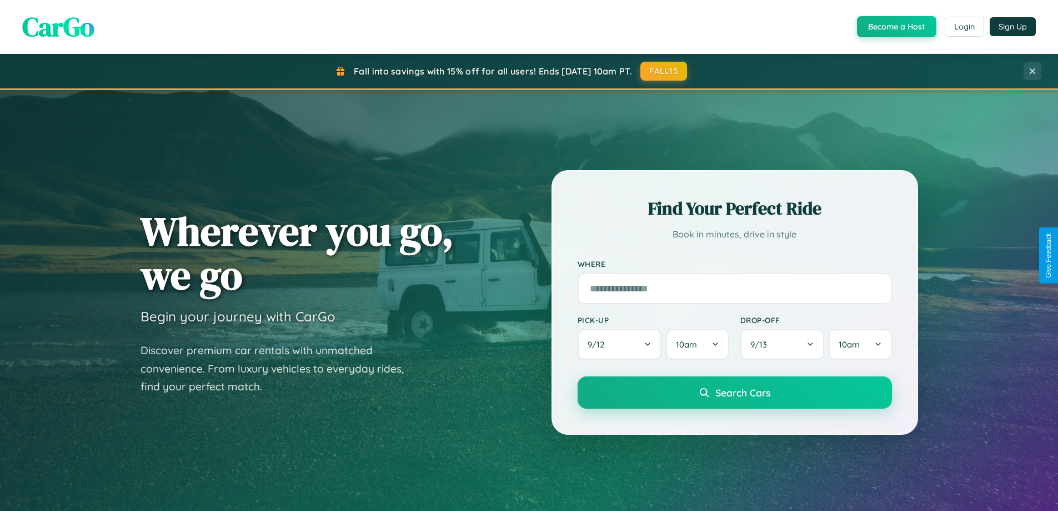
scroll to position [479, 0]
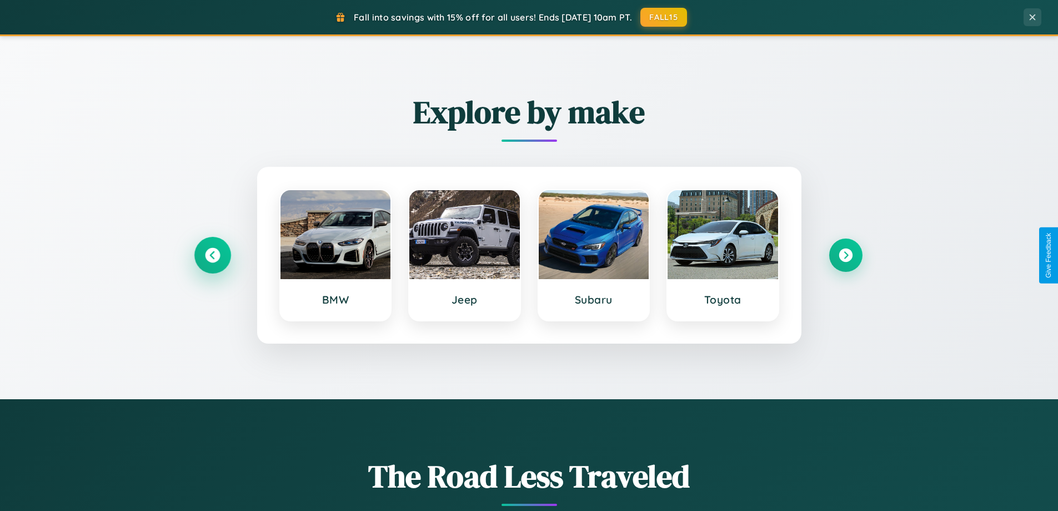
click at [212, 255] on icon at bounding box center [212, 255] width 15 height 15
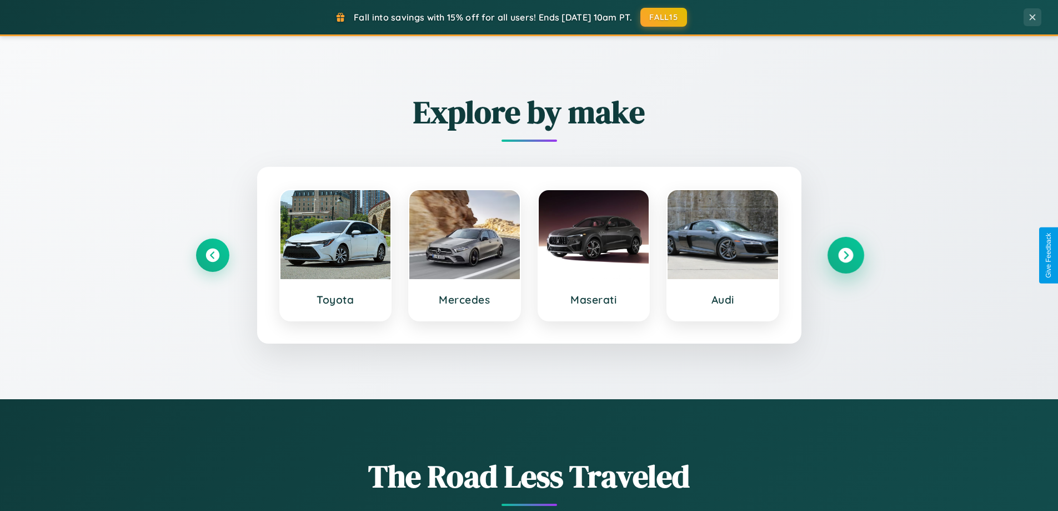
click at [845, 255] on icon at bounding box center [845, 255] width 15 height 15
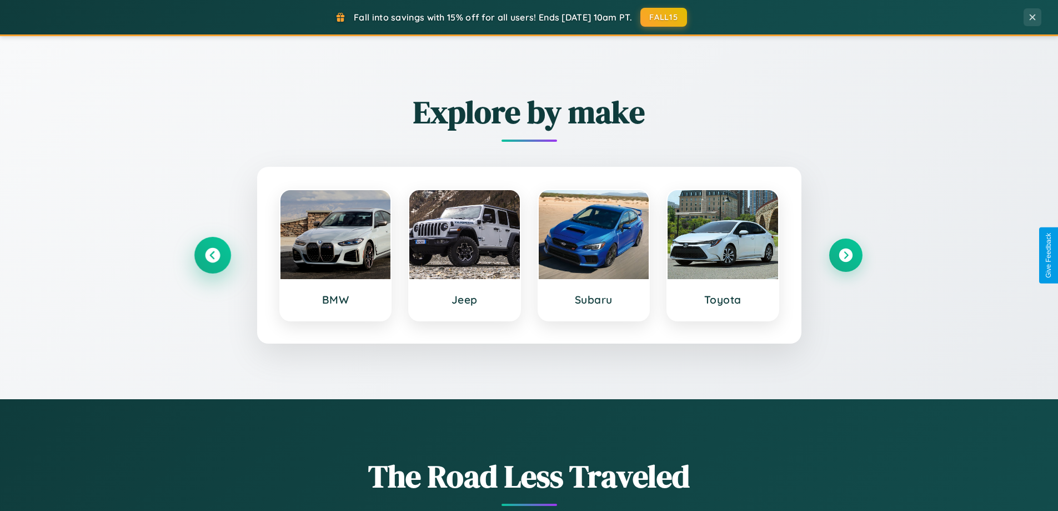
click at [212, 255] on icon at bounding box center [212, 255] width 15 height 15
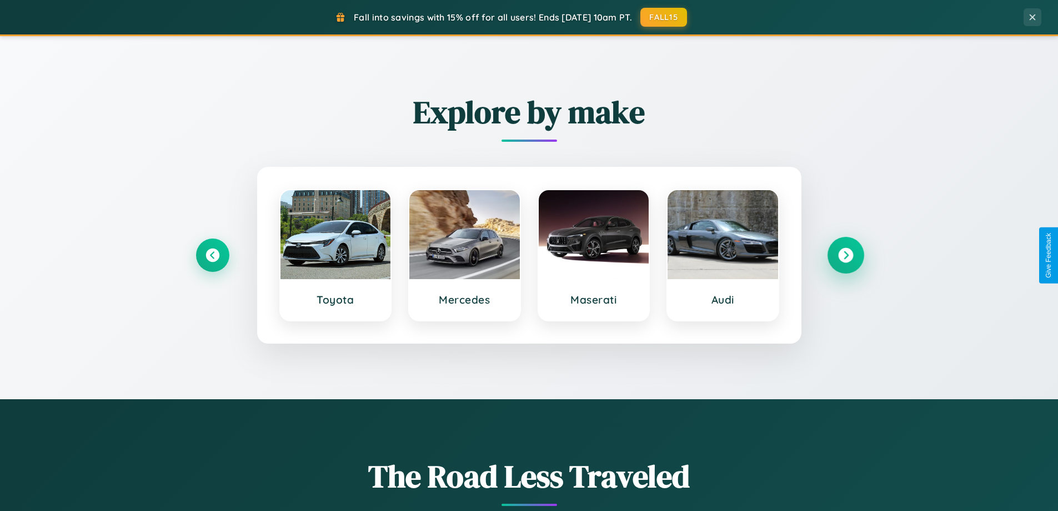
click at [845, 255] on icon at bounding box center [845, 255] width 15 height 15
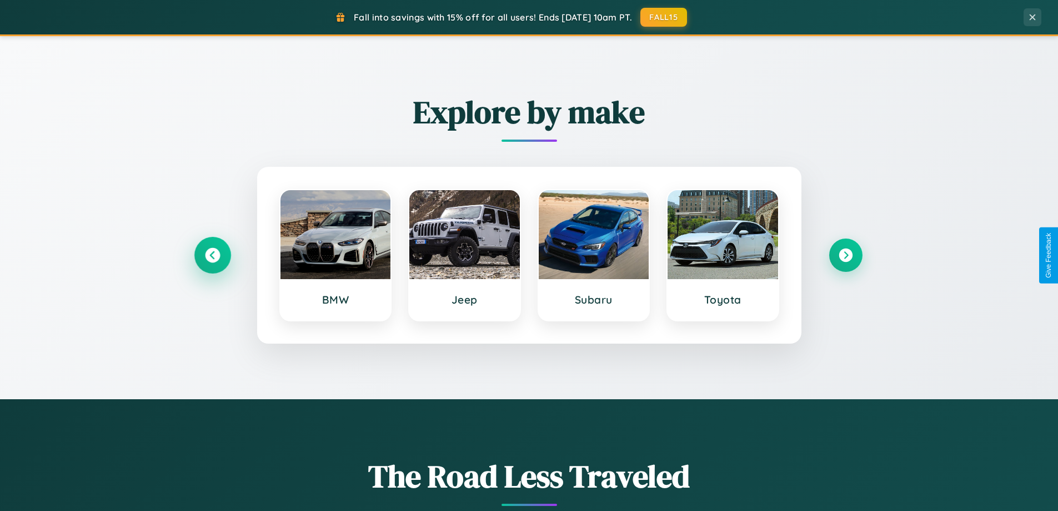
click at [212, 255] on icon at bounding box center [212, 255] width 15 height 15
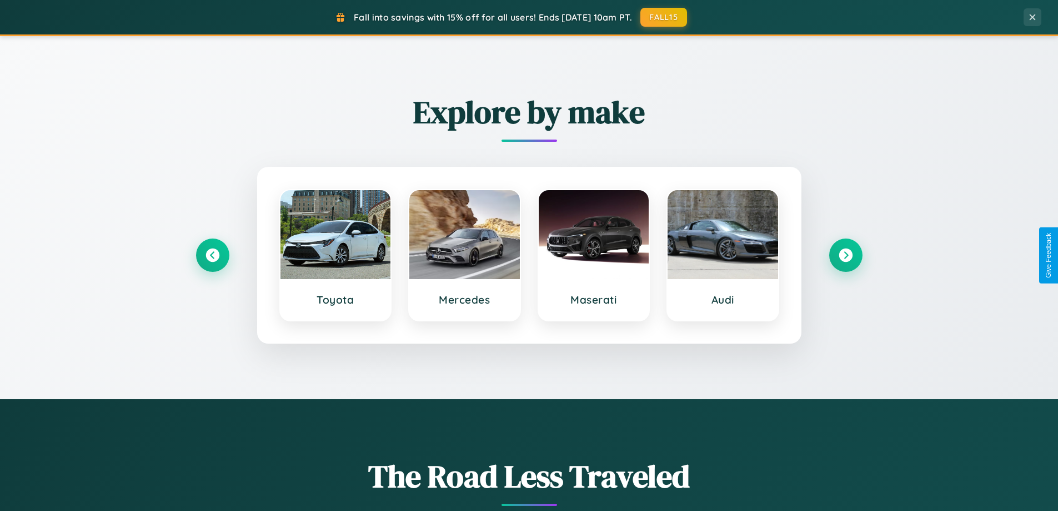
scroll to position [0, 0]
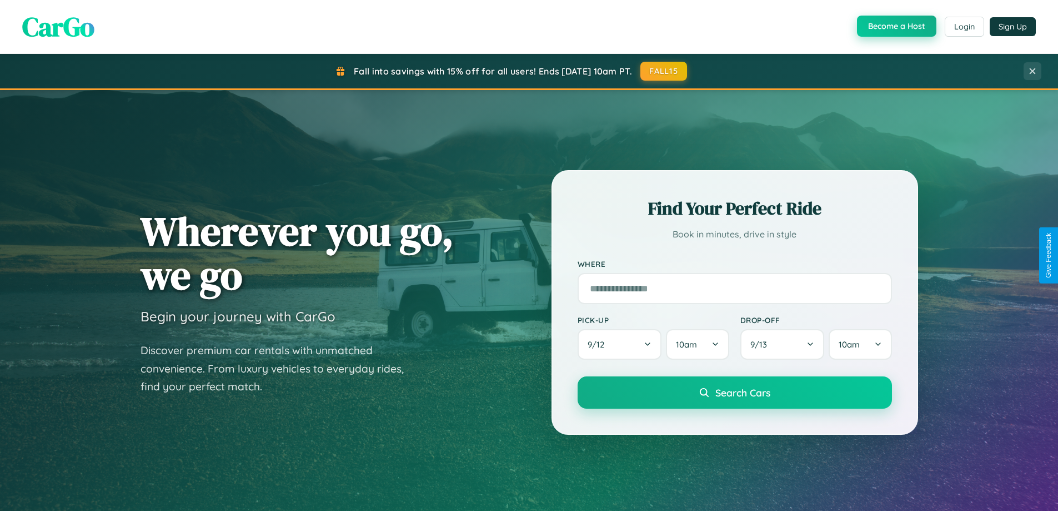
click at [895, 26] on button "Become a Host" at bounding box center [896, 26] width 79 height 21
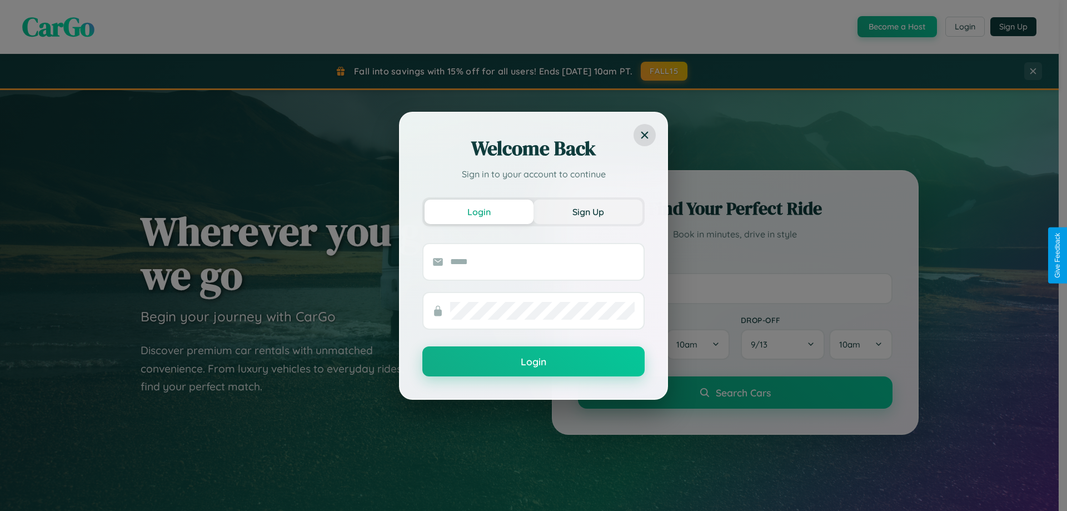
click at [588, 211] on button "Sign Up" at bounding box center [587, 211] width 109 height 24
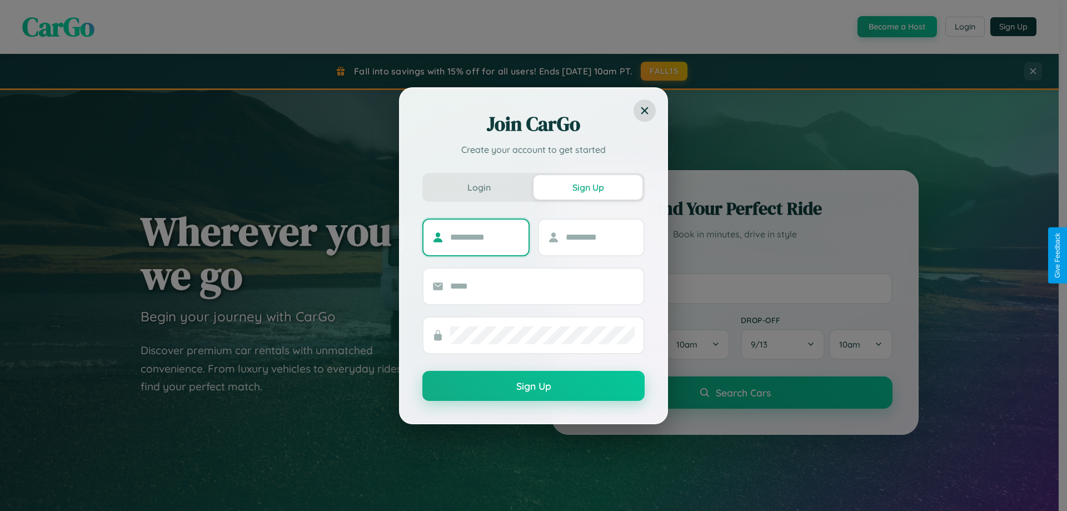
click at [484, 237] on input "text" at bounding box center [484, 237] width 69 height 18
type input "********"
click at [599, 237] on input "text" at bounding box center [600, 237] width 69 height 18
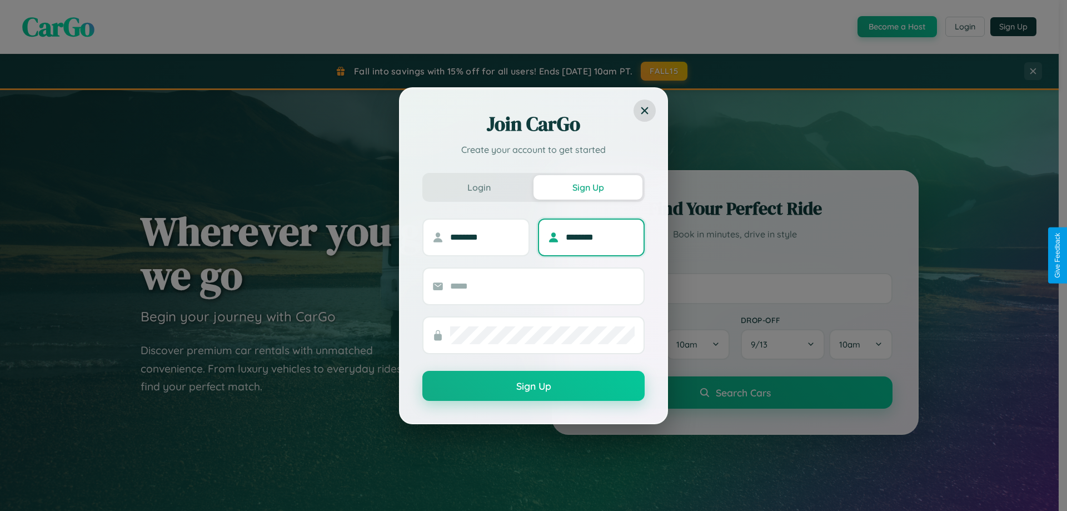
type input "********"
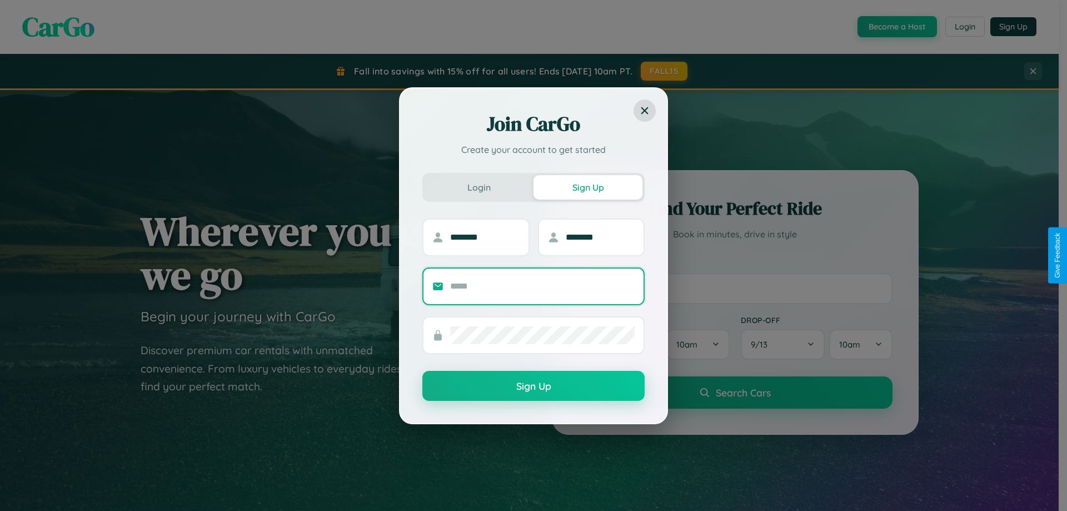
click at [542, 286] on input "text" at bounding box center [542, 286] width 184 height 18
type input "**********"
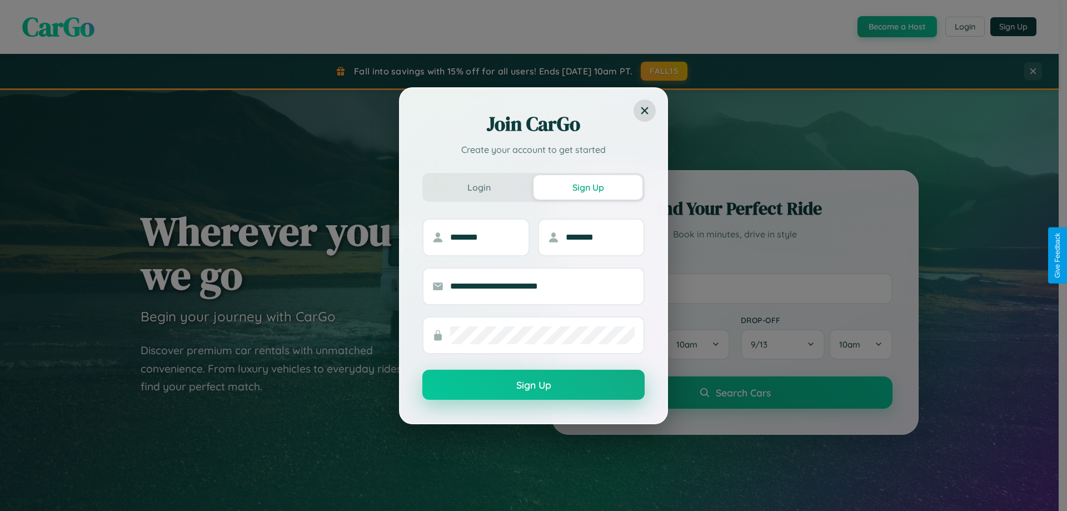
click at [533, 385] on button "Sign Up" at bounding box center [533, 384] width 222 height 30
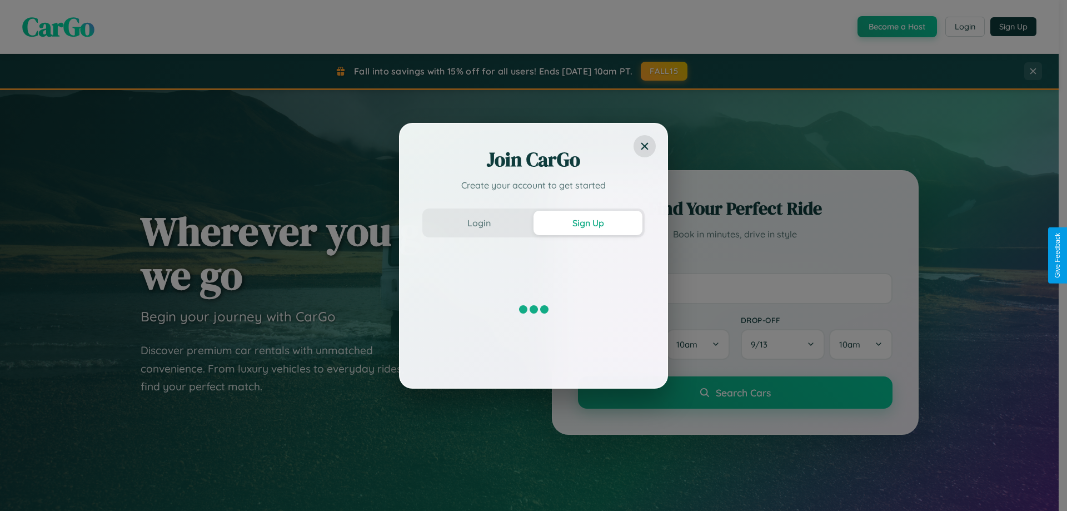
click at [895, 27] on div "Join CarGo Create your account to get started Login Sign Up" at bounding box center [533, 255] width 1067 height 511
